Goal: Navigation & Orientation: Find specific page/section

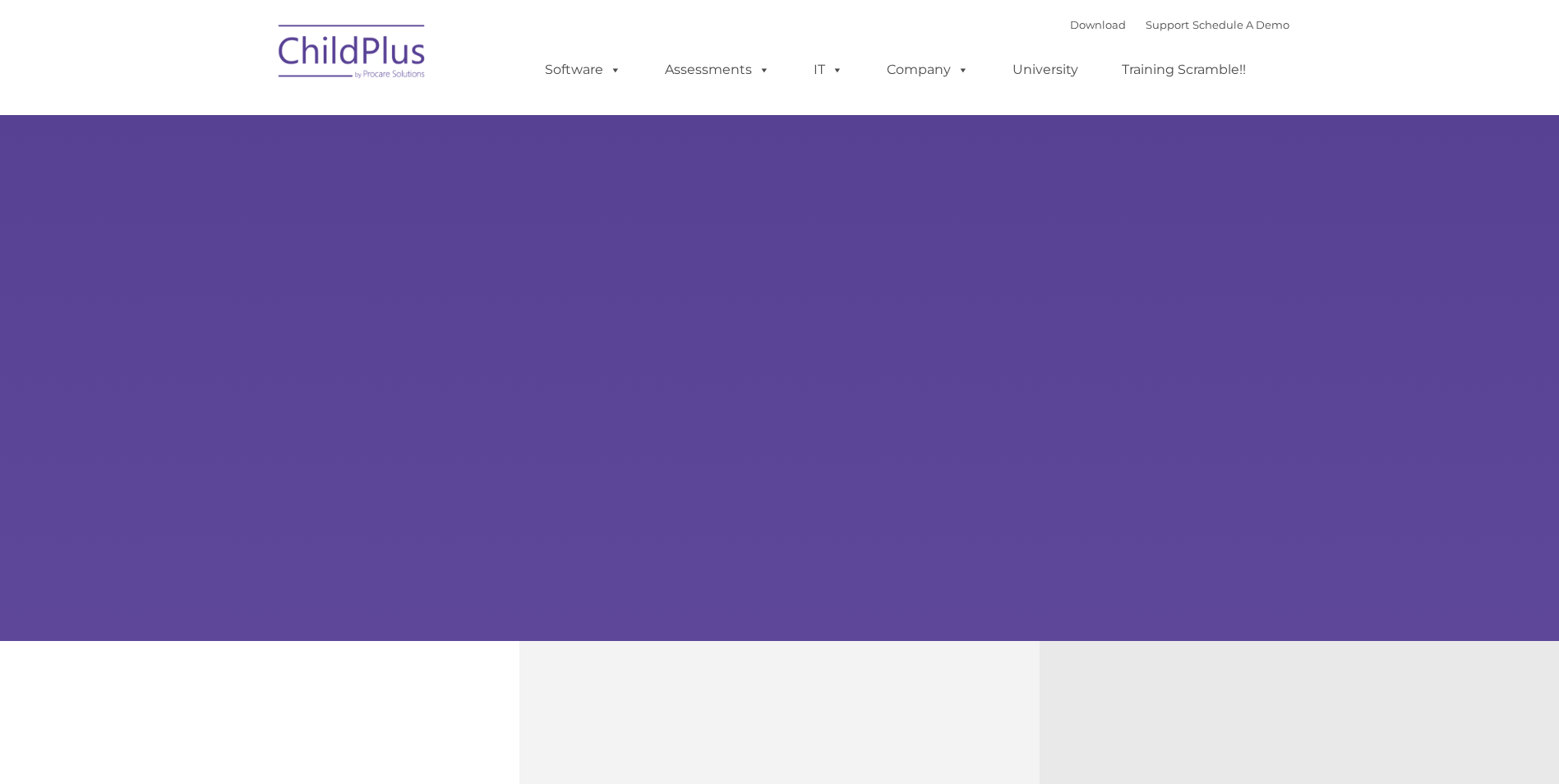
select select "MEDIUM"
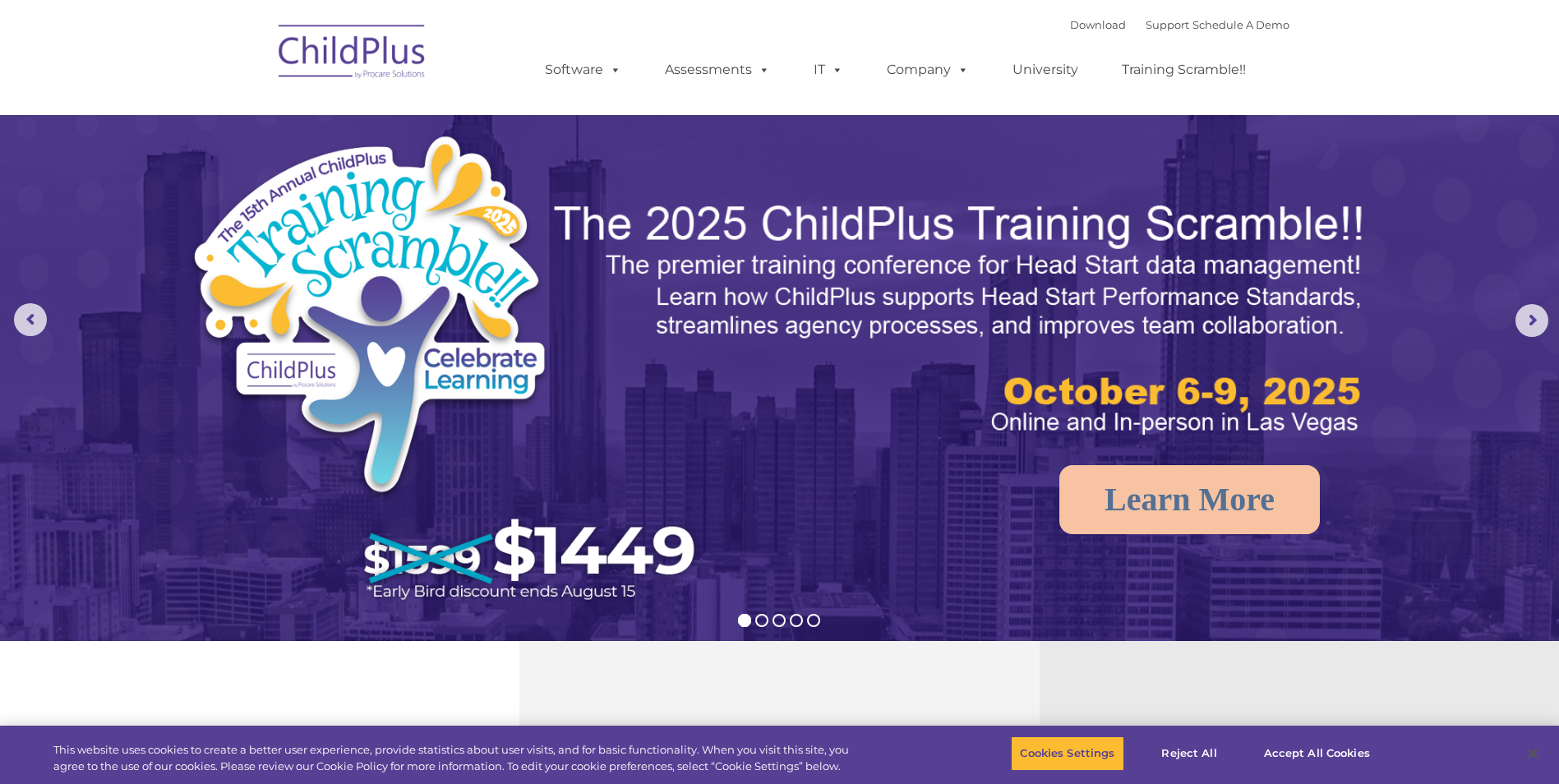
click at [349, 50] on img at bounding box center [352, 54] width 165 height 82
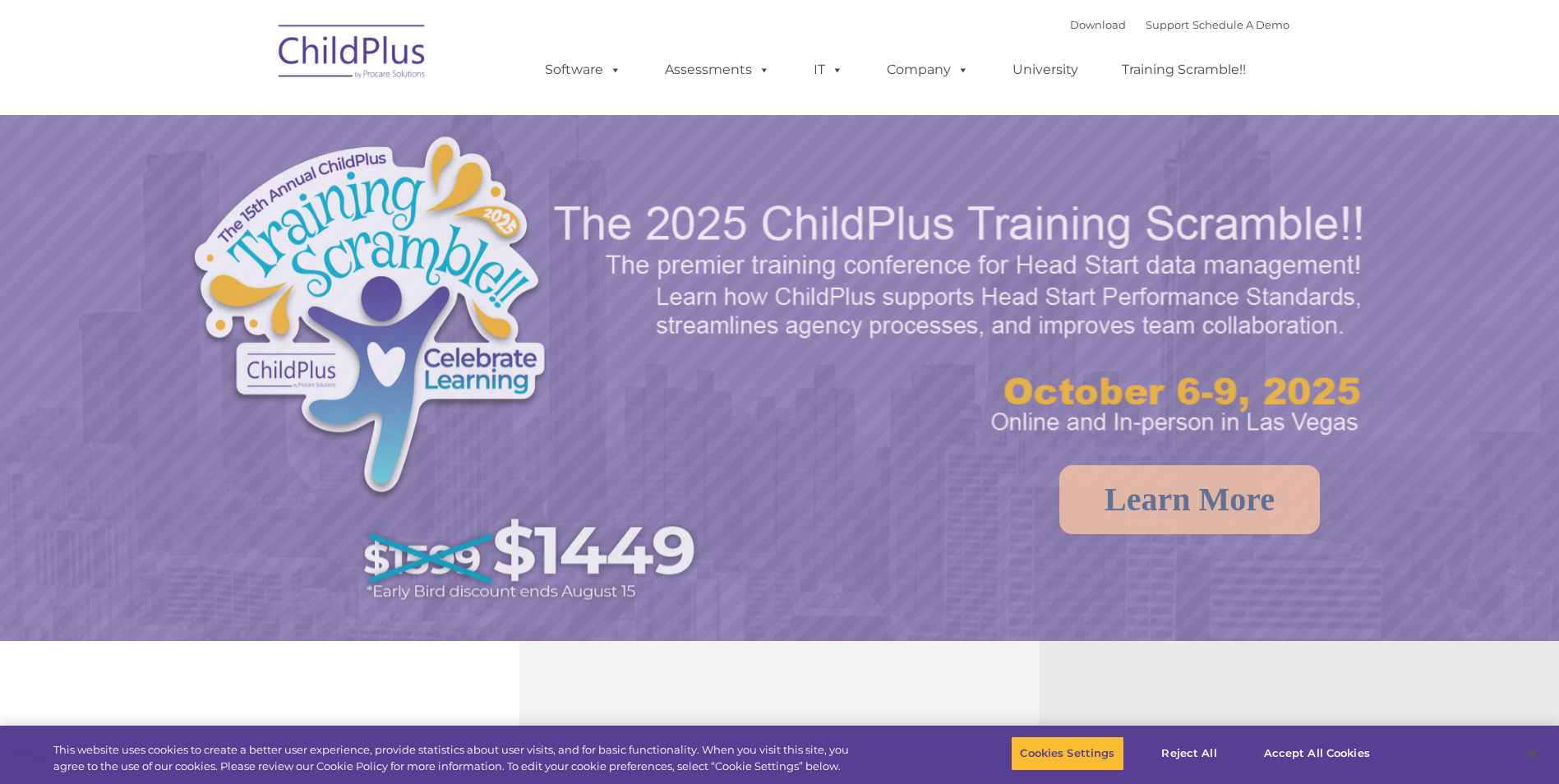
select select "MEDIUM"
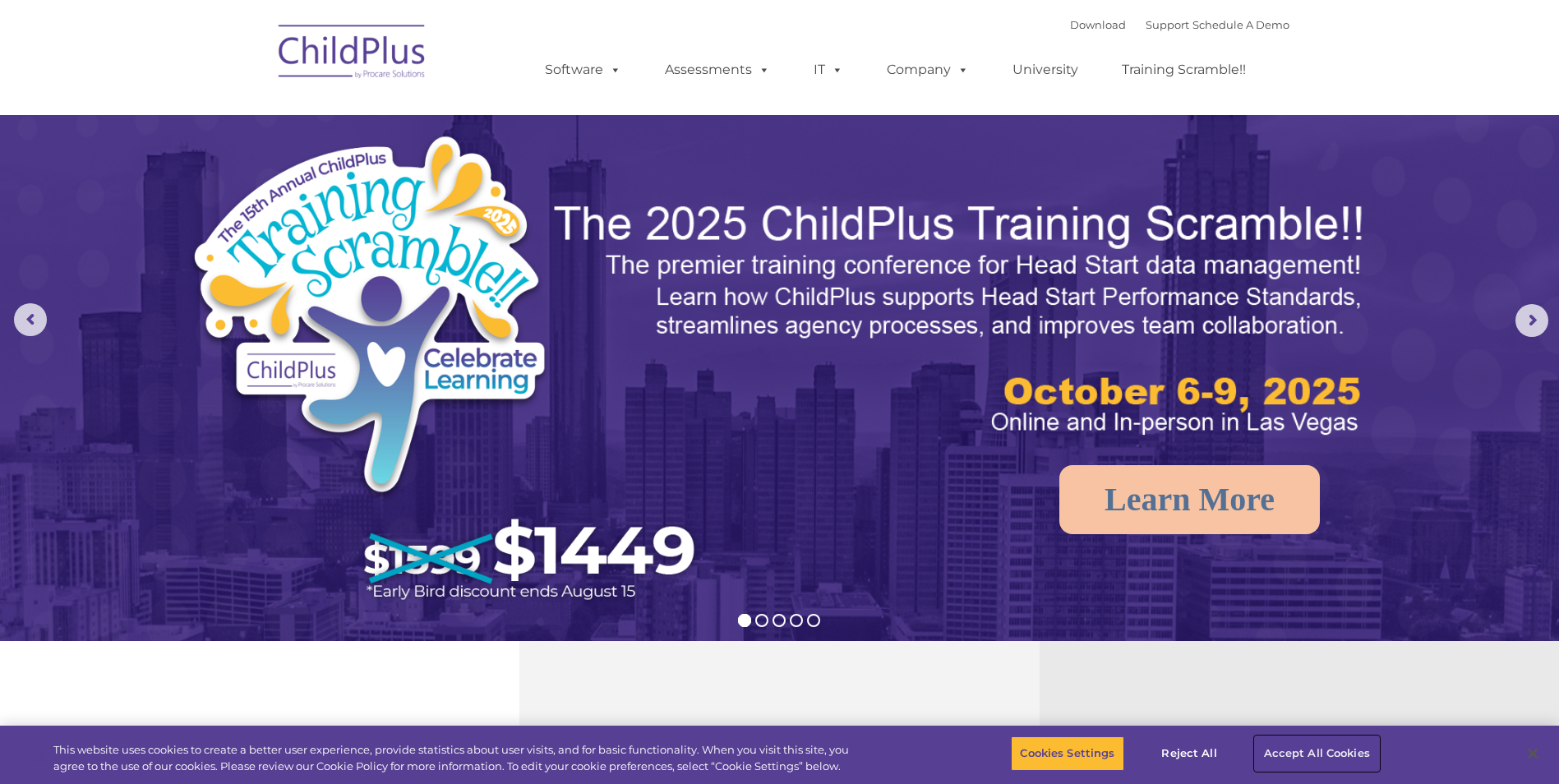
click at [1319, 747] on button "Accept All Cookies" at bounding box center [1317, 753] width 124 height 34
